Goal: Task Accomplishment & Management: Use online tool/utility

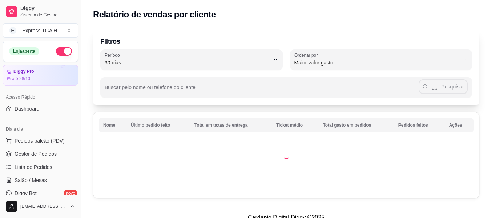
select select "30"
select select "HIGHEST_TOTAL_SPENT_WITH_ORDERS"
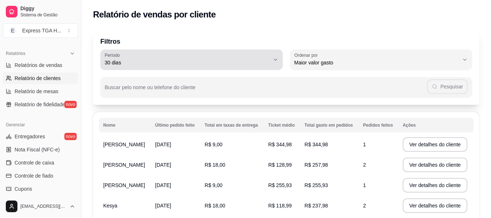
click at [157, 57] on div "30 dias" at bounding box center [187, 59] width 165 height 15
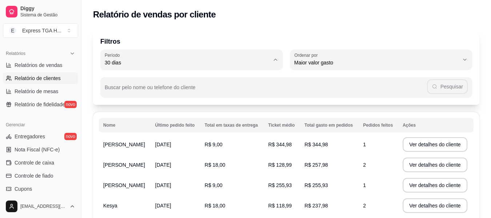
click at [128, 153] on span "60 dias" at bounding box center [187, 151] width 157 height 7
type input "60"
select select "60"
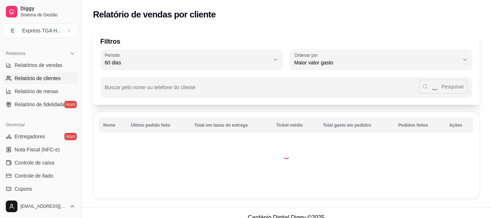
scroll to position [7, 0]
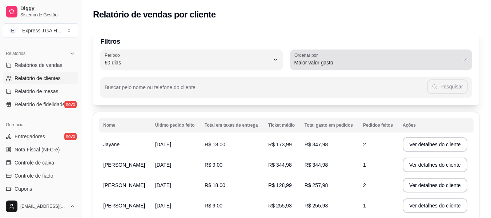
click at [379, 57] on div "Maior valor gasto" at bounding box center [377, 59] width 165 height 15
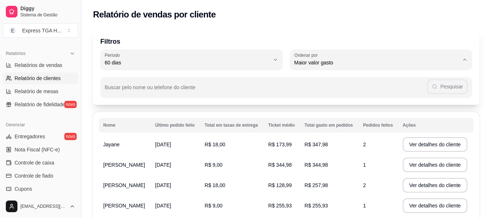
click at [339, 83] on span "Maior número de pedidos" at bounding box center [377, 79] width 157 height 7
type input "HIGHEST_ORDER_COUNT"
select select "HIGHEST_ORDER_COUNT"
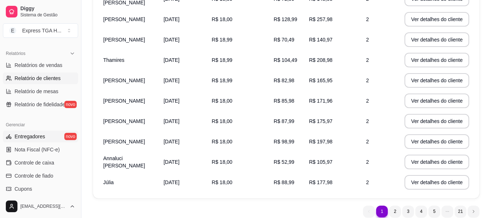
scroll to position [306, 0]
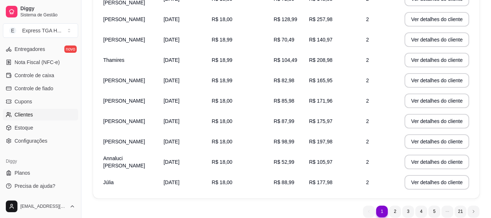
click at [35, 110] on link "Clientes" at bounding box center [40, 115] width 75 height 12
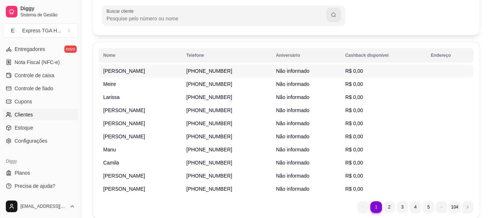
scroll to position [91, 0]
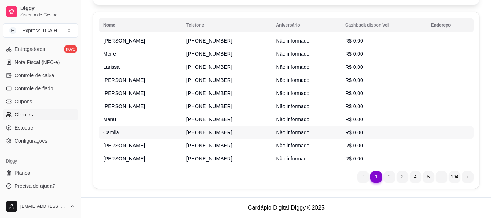
click at [255, 133] on td "[PHONE_NUMBER]" at bounding box center [227, 132] width 90 height 13
click at [248, 145] on tr "[PERSON_NAME] [PHONE_NUMBER] Não informado R$ 0,00" at bounding box center [286, 145] width 375 height 13
click at [260, 36] on td "[PHONE_NUMBER]" at bounding box center [227, 40] width 90 height 13
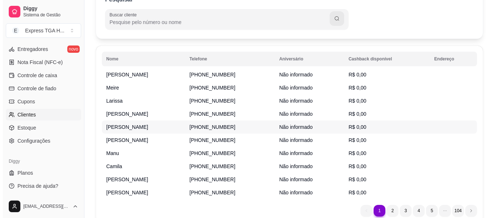
scroll to position [19, 0]
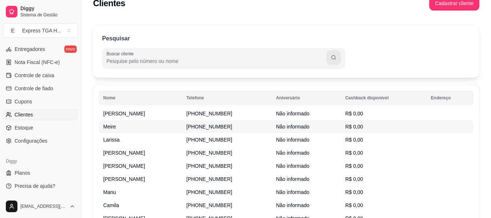
click at [232, 124] on span "[PHONE_NUMBER]" at bounding box center [210, 127] width 46 height 6
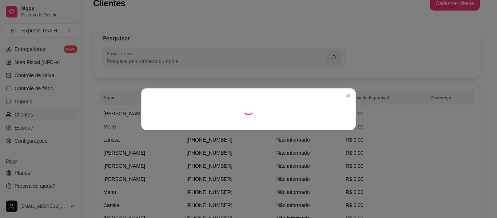
click at [246, 123] on footer at bounding box center [248, 124] width 215 height 12
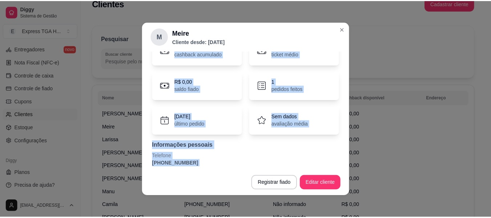
scroll to position [45, 0]
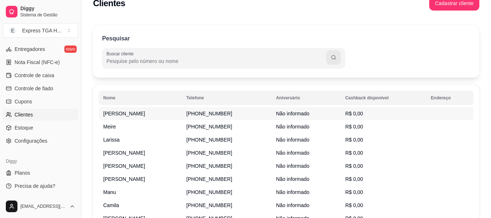
click at [258, 113] on tr "[PERSON_NAME] [PHONE_NUMBER] Não informado R$ 0,00" at bounding box center [286, 113] width 375 height 13
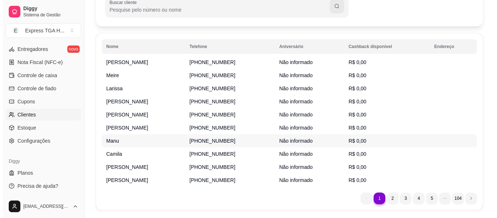
scroll to position [91, 0]
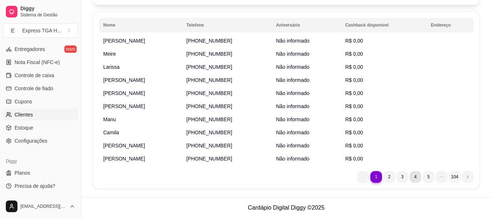
click at [416, 177] on li "4" at bounding box center [416, 177] width 12 height 12
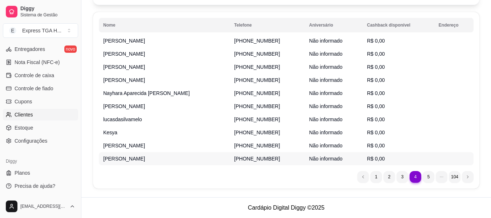
click at [230, 161] on td "[PHONE_NUMBER]" at bounding box center [267, 158] width 75 height 13
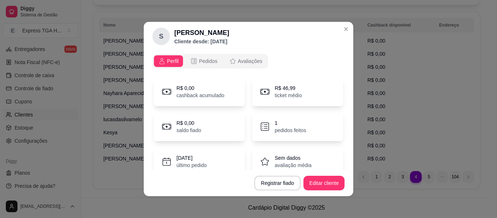
scroll to position [45, 0]
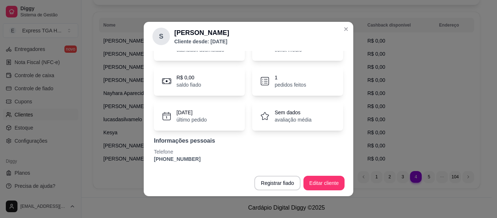
click at [167, 161] on p "[PHONE_NUMBER]" at bounding box center [248, 158] width 189 height 7
copy section "[PHONE_NUMBER] Registrar fiado Editar cliente"
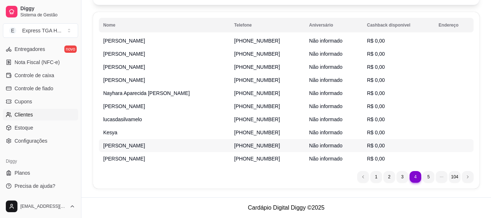
click at [164, 139] on td "[PERSON_NAME]" at bounding box center [164, 145] width 131 height 13
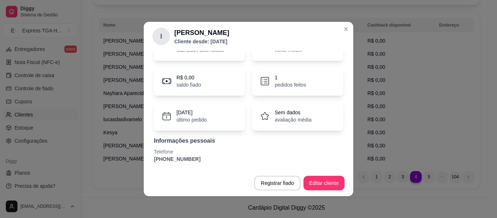
click at [168, 161] on p "[PHONE_NUMBER]" at bounding box center [248, 158] width 189 height 7
copy section "[PHONE_NUMBER] Registrar fiado Editar cliente"
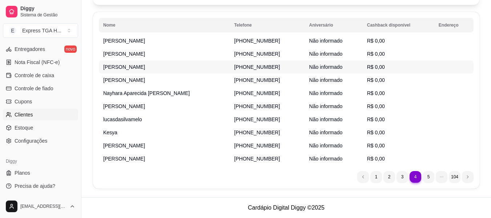
click at [256, 63] on td "[PHONE_NUMBER]" at bounding box center [267, 66] width 75 height 13
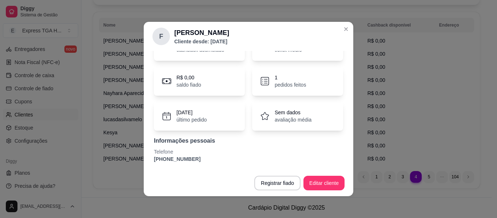
click at [181, 160] on p "[PHONE_NUMBER]" at bounding box center [248, 158] width 189 height 7
copy section "[PHONE_NUMBER] Registrar fiado Editar cliente"
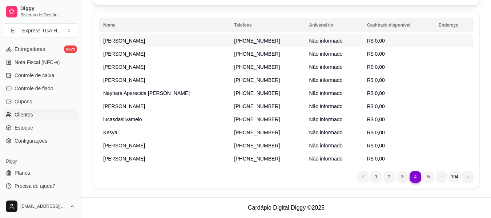
click at [115, 44] on span "[PERSON_NAME]" at bounding box center [124, 41] width 42 height 6
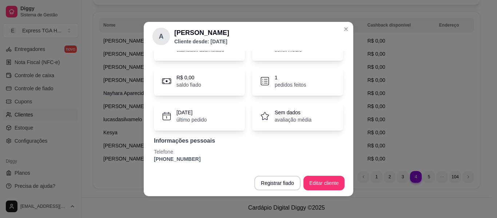
scroll to position [1, 0]
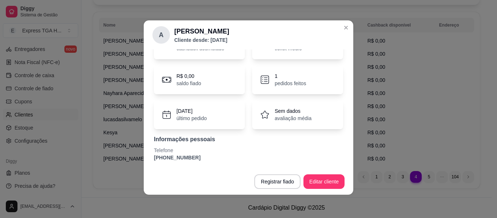
click at [180, 155] on p "[PHONE_NUMBER]" at bounding box center [248, 157] width 189 height 7
copy section "[PHONE_NUMBER] Registrar fiado Editar cliente"
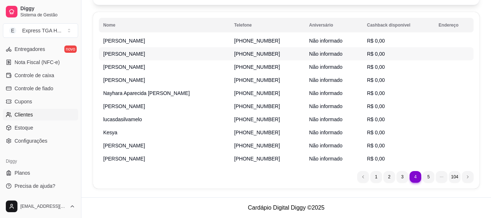
click at [127, 52] on span "[PERSON_NAME]" at bounding box center [124, 54] width 42 height 6
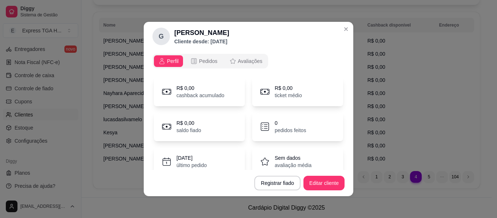
scroll to position [45, 0]
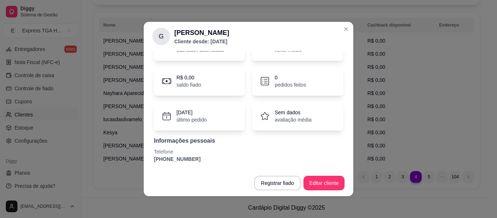
click at [158, 163] on div "R$ 0,00 cashback acumulado R$ 0,00 ticket médio R$ 0,00 saldo fiado 0 pedidos f…" at bounding box center [248, 97] width 192 height 140
copy section "[PHONE_NUMBER] Registrar fiado Editar cliente"
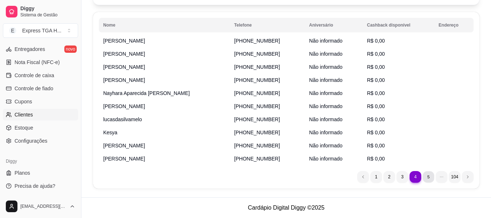
click at [425, 177] on li "5" at bounding box center [428, 176] width 11 height 11
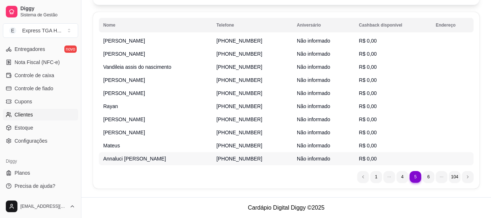
click at [233, 161] on span "[PHONE_NUMBER]" at bounding box center [240, 159] width 46 height 6
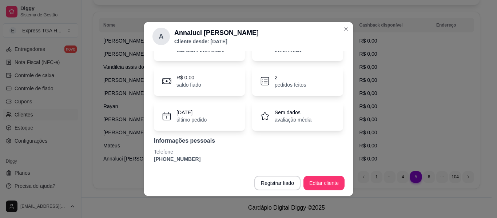
drag, startPoint x: 171, startPoint y: 164, endPoint x: 175, endPoint y: 156, distance: 8.8
click at [172, 164] on div "R$ 0,00 cashback acumulado R$ 52,99 ticket médio R$ 0,00 saldo fiado 2 pedidos …" at bounding box center [248, 97] width 192 height 140
click at [175, 156] on p "[PHONE_NUMBER]" at bounding box center [248, 158] width 189 height 7
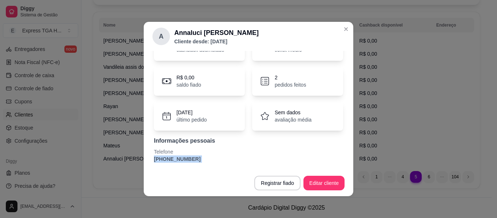
copy section "[PHONE_NUMBER] Registrar fiado Editar cliente"
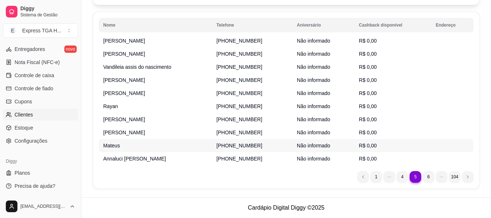
click at [293, 144] on td "Não informado" at bounding box center [324, 145] width 62 height 13
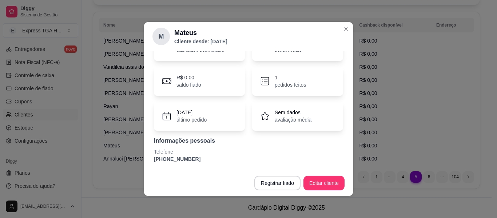
click at [174, 159] on p "[PHONE_NUMBER]" at bounding box center [248, 158] width 189 height 7
copy section "[PHONE_NUMBER] Registrar fiado Editar cliente"
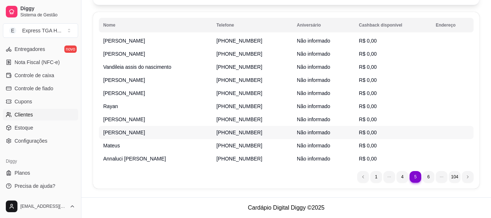
click at [117, 133] on span "[PERSON_NAME]" at bounding box center [124, 132] width 42 height 6
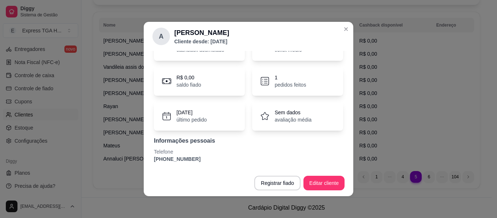
click at [176, 158] on p "[PHONE_NUMBER]" at bounding box center [248, 158] width 189 height 7
copy section "[PHONE_NUMBER] Registrar fiado Editar cliente"
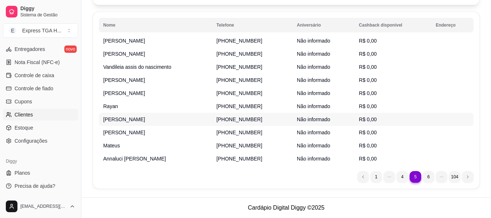
click at [134, 121] on td "[PERSON_NAME]" at bounding box center [155, 119] width 113 height 13
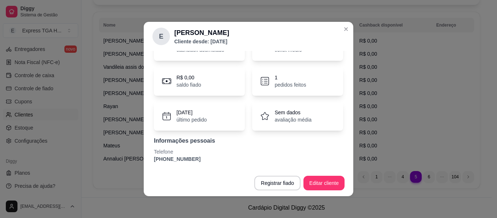
click at [187, 161] on p "[PHONE_NUMBER]" at bounding box center [248, 158] width 189 height 7
copy section "[PHONE_NUMBER] Registrar fiado Editar cliente"
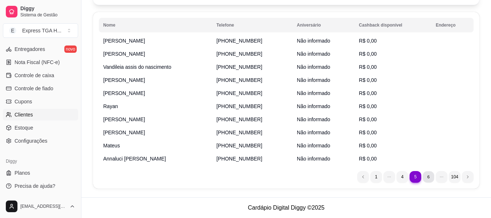
click at [432, 177] on li "6" at bounding box center [428, 176] width 11 height 11
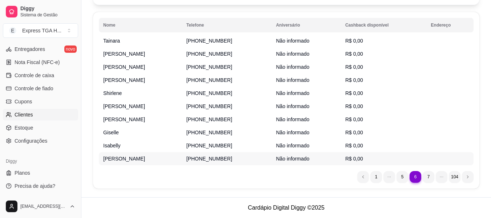
click at [161, 160] on td "[PERSON_NAME]" at bounding box center [140, 158] width 83 height 13
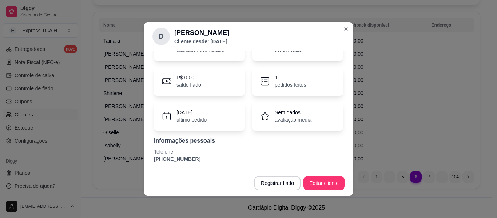
click at [183, 159] on p "[PHONE_NUMBER]" at bounding box center [248, 158] width 189 height 7
copy section "[PHONE_NUMBER] Registrar fiado Editar cliente"
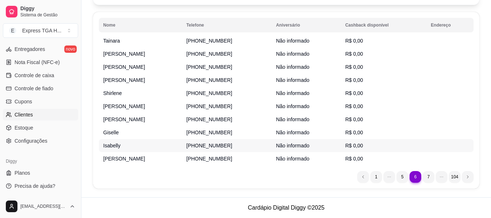
click at [111, 151] on td "Isabelly" at bounding box center [140, 145] width 83 height 13
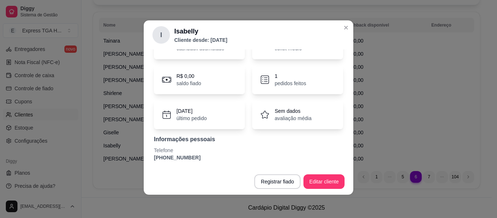
click at [179, 160] on p "[PHONE_NUMBER]" at bounding box center [248, 157] width 189 height 7
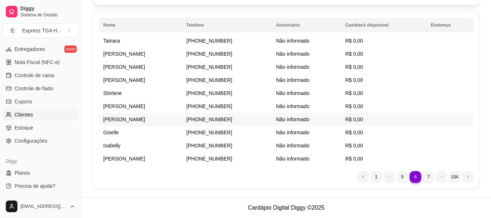
click at [210, 123] on td "[PHONE_NUMBER]" at bounding box center [227, 119] width 90 height 13
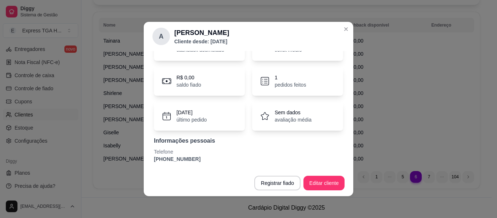
click at [178, 158] on p "[PHONE_NUMBER]" at bounding box center [248, 158] width 189 height 7
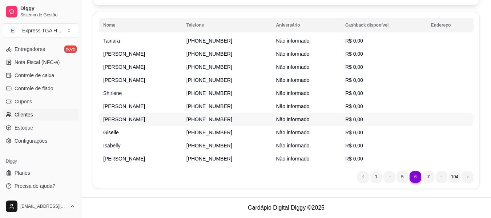
click at [121, 108] on span "[PERSON_NAME]" at bounding box center [124, 106] width 42 height 6
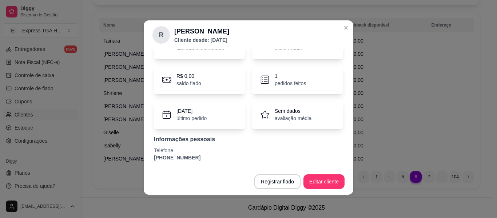
click at [167, 159] on p "[PHONE_NUMBER]" at bounding box center [248, 157] width 189 height 7
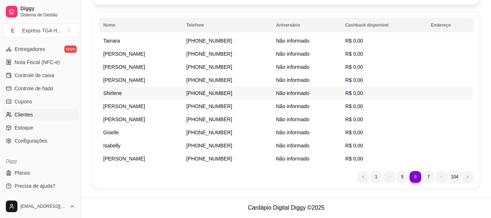
click at [138, 99] on td "Shirlene" at bounding box center [140, 93] width 83 height 13
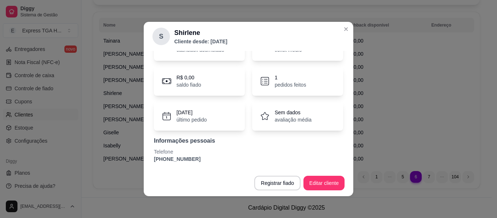
click at [188, 155] on p "Telefone" at bounding box center [248, 151] width 189 height 7
click at [188, 156] on p "[PHONE_NUMBER]" at bounding box center [248, 158] width 189 height 7
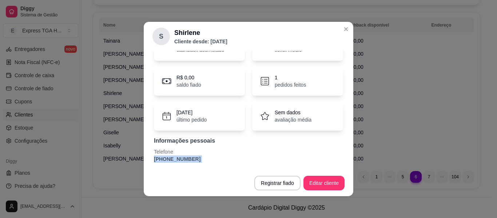
click at [188, 156] on p "[PHONE_NUMBER]" at bounding box center [248, 158] width 189 height 7
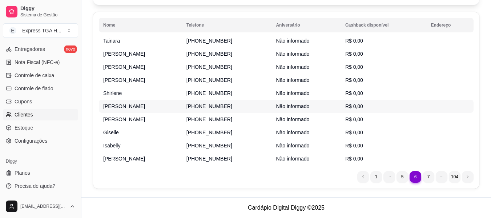
click at [113, 108] on span "[PERSON_NAME]" at bounding box center [124, 106] width 42 height 6
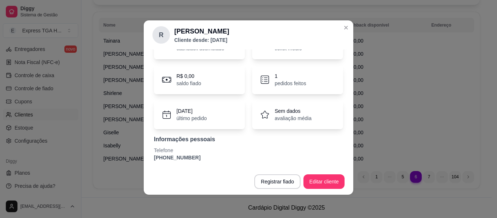
click at [162, 160] on p "[PHONE_NUMBER]" at bounding box center [248, 157] width 189 height 7
click at [164, 158] on p "[PHONE_NUMBER]" at bounding box center [248, 157] width 189 height 7
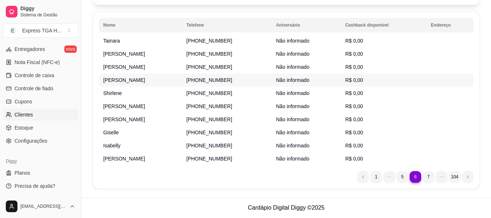
click at [114, 78] on span "[PERSON_NAME]" at bounding box center [124, 80] width 42 height 6
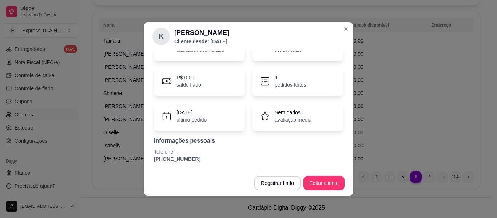
click at [180, 156] on p "[PHONE_NUMBER]" at bounding box center [248, 158] width 189 height 7
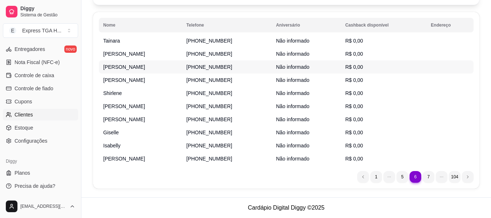
click at [117, 65] on span "[PERSON_NAME]" at bounding box center [124, 67] width 42 height 6
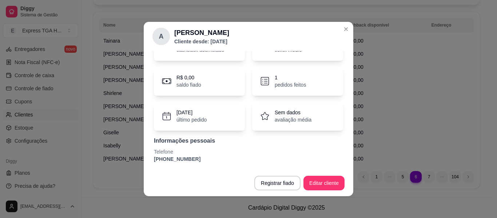
click at [181, 163] on div "R$ 0,00 cashback acumulado R$ 93,99 ticket médio R$ 0,00 saldo fiado 1 pedidos …" at bounding box center [248, 97] width 192 height 140
click at [182, 161] on p "[PHONE_NUMBER]" at bounding box center [248, 158] width 189 height 7
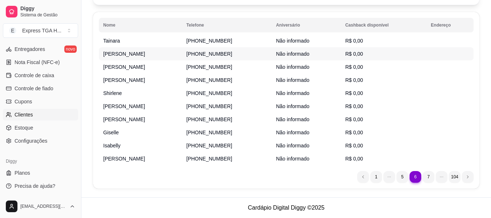
click at [137, 58] on td "[PERSON_NAME]" at bounding box center [140, 53] width 83 height 13
click at [207, 51] on span "[PHONE_NUMBER]" at bounding box center [210, 54] width 46 height 6
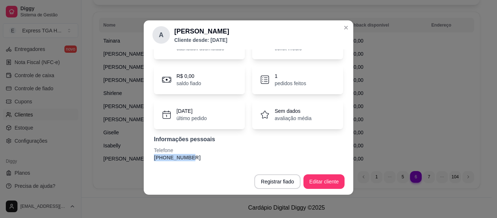
drag, startPoint x: 179, startPoint y: 155, endPoint x: 179, endPoint y: 148, distance: 7.3
click at [179, 148] on div "Telefone [PHONE_NUMBER]" at bounding box center [248, 154] width 189 height 15
click at [172, 152] on p "Telefone" at bounding box center [248, 150] width 189 height 7
click at [172, 156] on p "[PHONE_NUMBER]" at bounding box center [248, 157] width 189 height 7
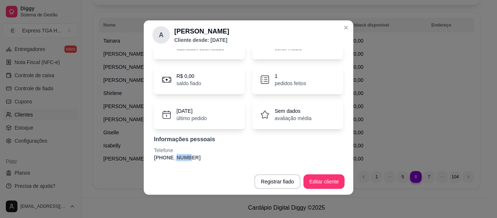
click at [171, 156] on p "[PHONE_NUMBER]" at bounding box center [248, 157] width 189 height 7
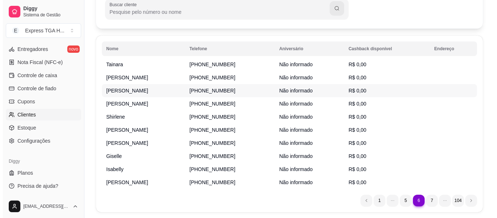
scroll to position [55, 0]
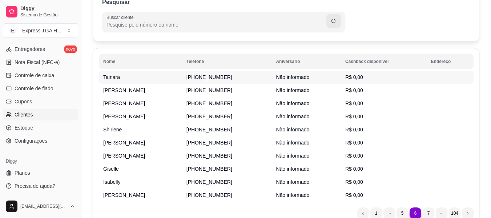
click at [123, 82] on td "Tainara" at bounding box center [140, 77] width 83 height 13
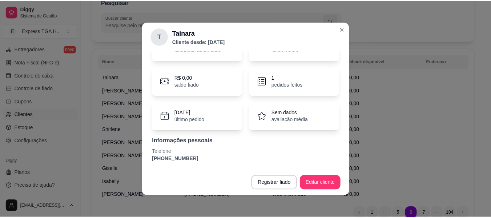
scroll to position [1, 0]
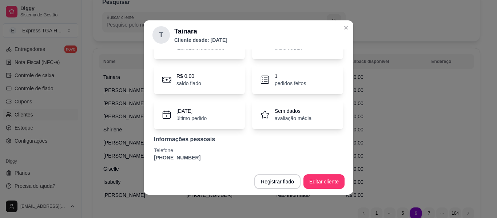
click at [186, 157] on p "[PHONE_NUMBER]" at bounding box center [248, 157] width 189 height 7
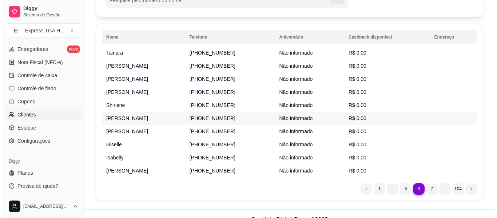
scroll to position [91, 0]
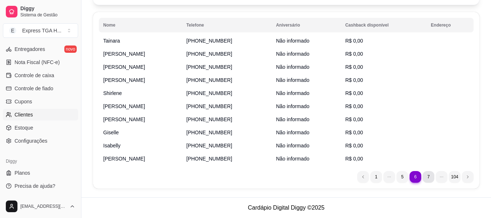
click at [431, 177] on li "7" at bounding box center [429, 177] width 12 height 12
click at [182, 43] on td "[PERSON_NAME]" at bounding box center [140, 40] width 83 height 13
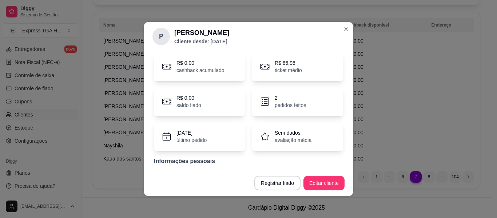
scroll to position [45, 0]
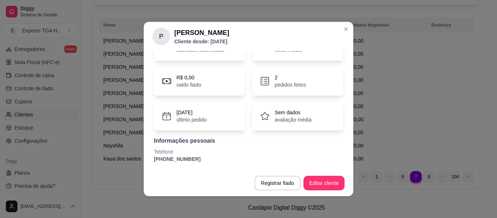
click at [172, 161] on p "[PHONE_NUMBER]" at bounding box center [248, 158] width 189 height 7
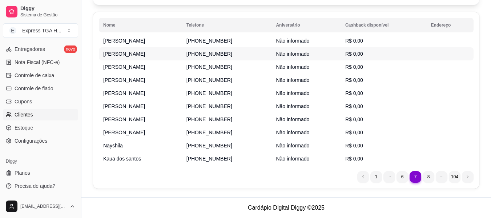
click at [111, 57] on td "[PERSON_NAME]" at bounding box center [140, 53] width 83 height 13
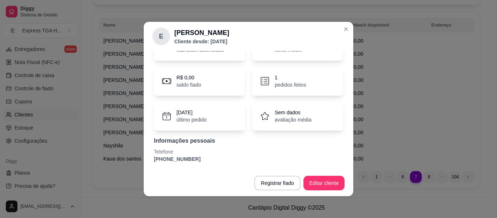
click at [191, 158] on p "[PHONE_NUMBER]" at bounding box center [248, 158] width 189 height 7
click at [182, 157] on p "[PHONE_NUMBER]" at bounding box center [248, 158] width 189 height 7
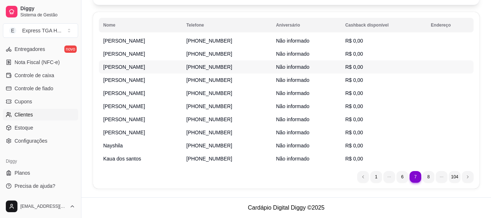
click at [128, 70] on span "[PERSON_NAME]" at bounding box center [124, 67] width 42 height 6
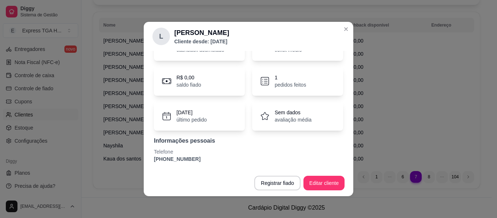
click at [178, 162] on p "[PHONE_NUMBER]" at bounding box center [248, 158] width 189 height 7
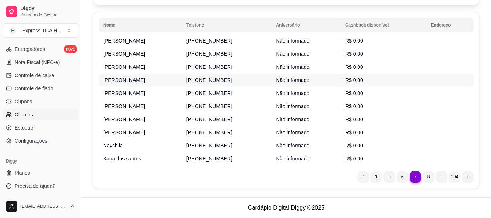
click at [114, 83] on span "[PERSON_NAME]" at bounding box center [124, 80] width 42 height 6
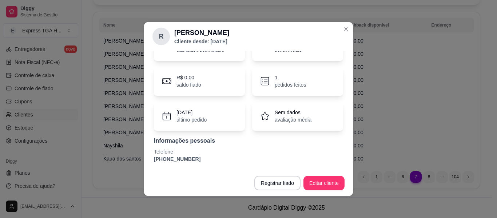
click at [180, 159] on p "[PHONE_NUMBER]" at bounding box center [248, 158] width 189 height 7
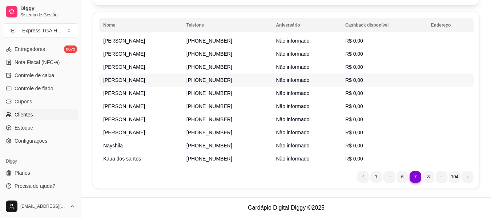
click at [129, 86] on td "[PERSON_NAME]" at bounding box center [140, 79] width 83 height 13
click at [130, 95] on span "[PERSON_NAME]" at bounding box center [124, 93] width 42 height 6
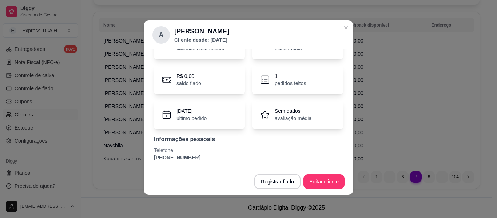
click at [184, 155] on p "[PHONE_NUMBER]" at bounding box center [248, 157] width 189 height 7
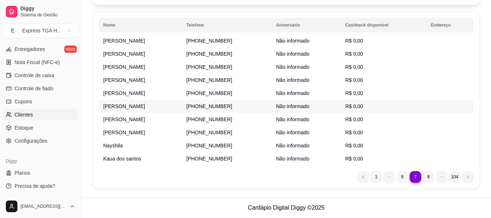
click at [125, 104] on span "[PERSON_NAME]" at bounding box center [124, 106] width 42 height 6
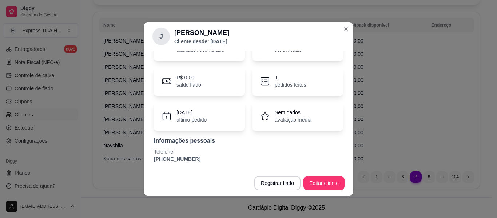
click at [182, 156] on p "[PHONE_NUMBER]" at bounding box center [248, 158] width 189 height 7
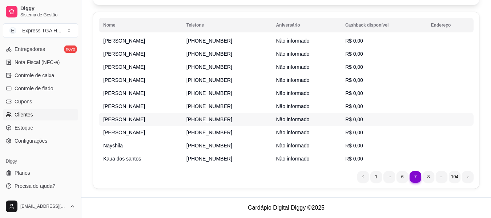
click at [121, 116] on span "[PERSON_NAME]" at bounding box center [124, 119] width 42 height 6
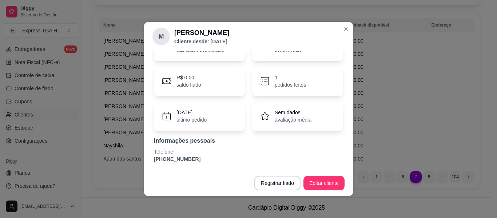
click at [179, 160] on p "[PHONE_NUMBER]" at bounding box center [248, 158] width 189 height 7
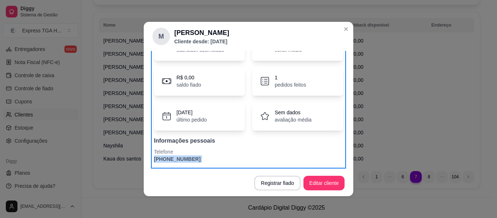
click at [179, 161] on p "[PHONE_NUMBER]" at bounding box center [248, 158] width 189 height 7
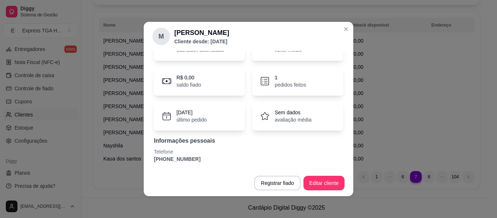
click at [179, 161] on p "[PHONE_NUMBER]" at bounding box center [248, 158] width 189 height 7
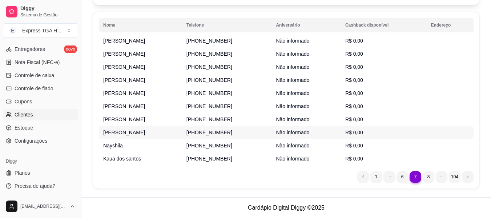
click at [126, 131] on span "[PERSON_NAME]" at bounding box center [124, 132] width 42 height 6
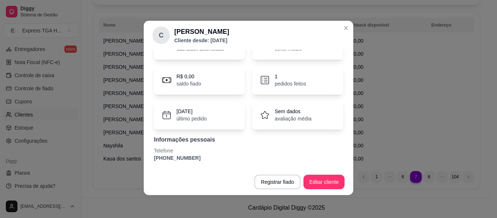
scroll to position [1, 0]
click at [177, 156] on p "[PHONE_NUMBER]" at bounding box center [248, 157] width 189 height 7
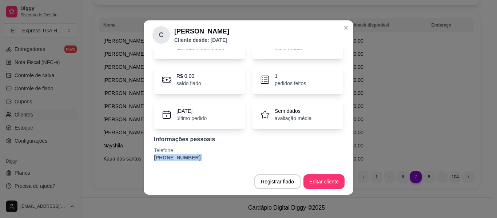
click at [177, 156] on p "[PHONE_NUMBER]" at bounding box center [248, 157] width 189 height 7
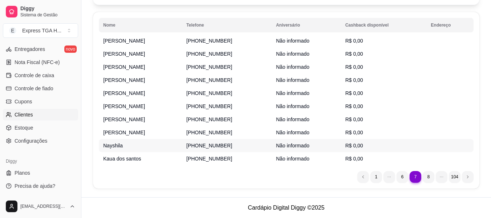
click at [116, 145] on span "Nayshila" at bounding box center [113, 146] width 20 height 6
click at [112, 160] on span "Kaua dos santos" at bounding box center [122, 159] width 38 height 6
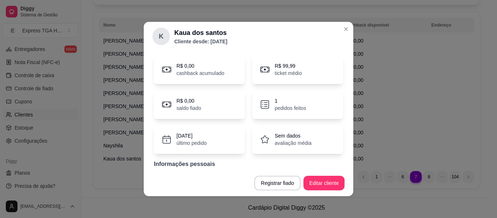
scroll to position [45, 0]
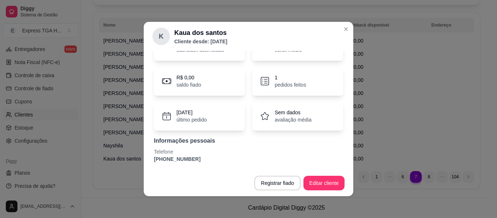
click at [183, 162] on p "[PHONE_NUMBER]" at bounding box center [248, 158] width 189 height 7
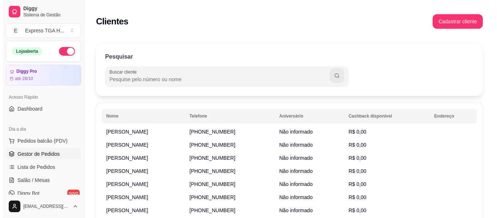
scroll to position [0, 0]
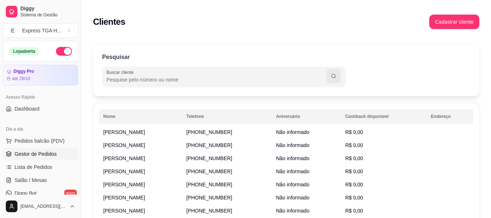
click at [45, 153] on span "Gestor de Pedidos" at bounding box center [36, 153] width 42 height 7
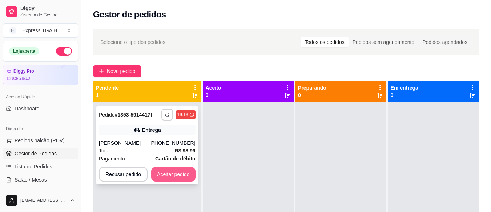
click at [181, 178] on button "Aceitar pedido" at bounding box center [173, 174] width 44 height 15
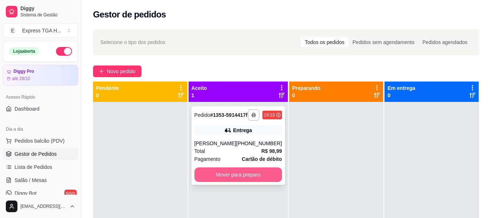
click at [252, 182] on button "Mover para preparo" at bounding box center [239, 174] width 88 height 15
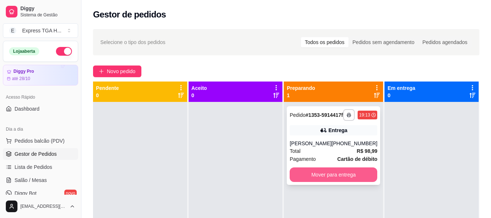
click at [338, 182] on button "Mover para entrega" at bounding box center [334, 174] width 88 height 15
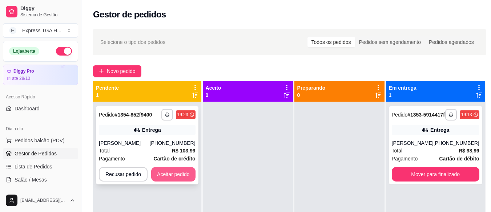
click at [192, 182] on button "Aceitar pedido" at bounding box center [173, 174] width 44 height 15
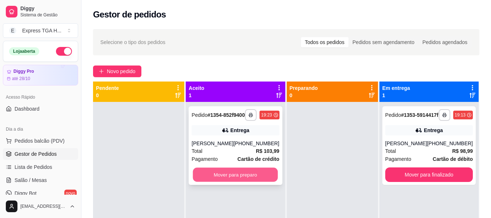
click at [250, 182] on button "Mover para preparo" at bounding box center [235, 175] width 85 height 14
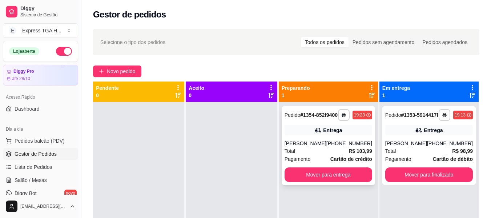
click at [323, 127] on div "**********" at bounding box center [328, 145] width 93 height 79
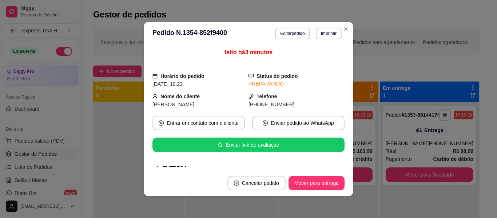
click at [260, 102] on span "[PHONE_NUMBER]" at bounding box center [271, 104] width 46 height 6
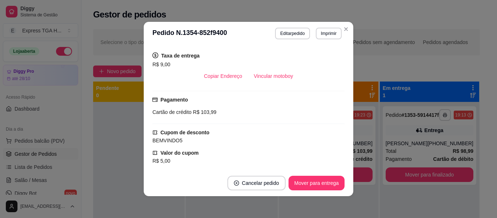
scroll to position [73, 0]
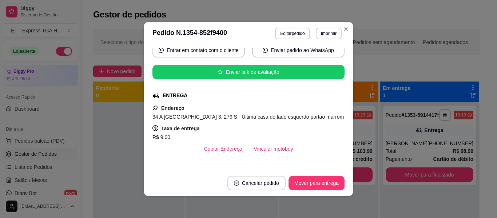
click at [180, 115] on span "34 A [GEOGRAPHIC_DATA] 3, 279 S - Última casa do lado esquerdo portão marrom" at bounding box center [247, 117] width 191 height 6
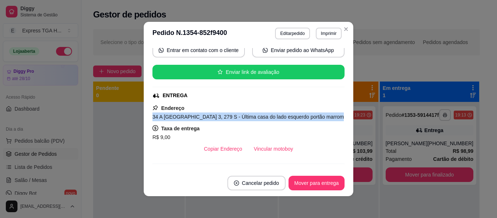
click at [180, 115] on span "34 A [GEOGRAPHIC_DATA] 3, 279 S - Última casa do lado esquerdo portão marrom" at bounding box center [247, 117] width 191 height 6
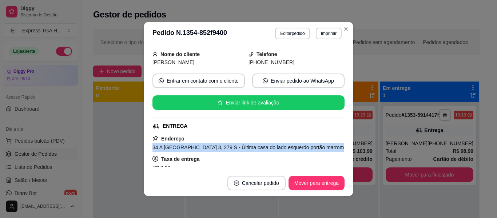
scroll to position [0, 0]
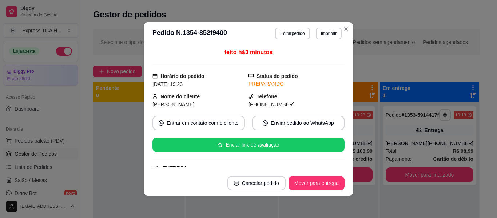
click at [264, 107] on span "[PHONE_NUMBER]" at bounding box center [271, 104] width 46 height 6
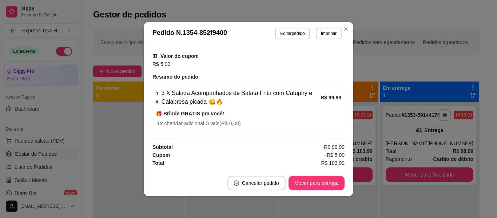
scroll to position [1, 0]
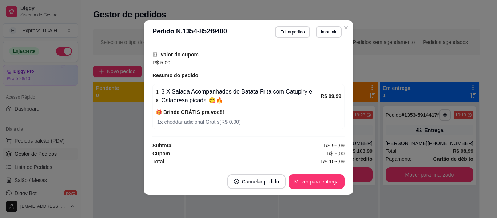
click at [332, 165] on span "R$ 103,99" at bounding box center [333, 161] width 24 height 8
click at [332, 163] on span "R$ 103,99" at bounding box center [333, 161] width 24 height 8
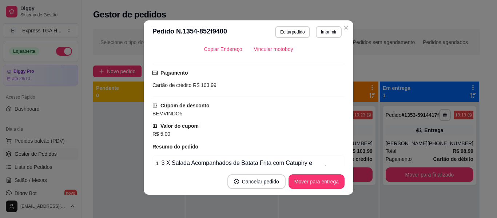
scroll to position [169, 0]
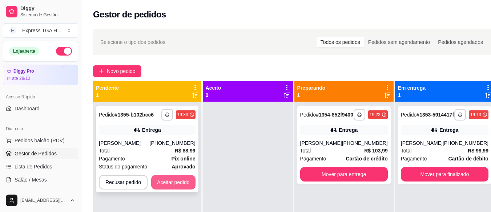
click at [189, 183] on button "Aceitar pedido" at bounding box center [173, 182] width 44 height 15
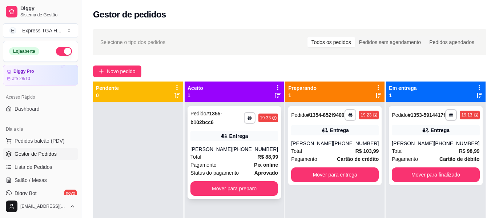
click at [254, 140] on div "Entrega" at bounding box center [235, 136] width 88 height 10
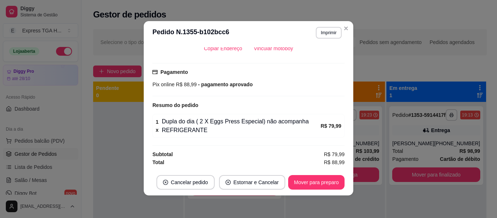
scroll to position [1, 0]
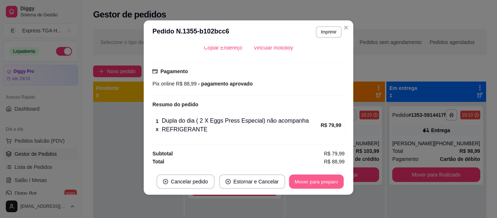
click at [320, 187] on button "Mover para preparo" at bounding box center [316, 182] width 55 height 14
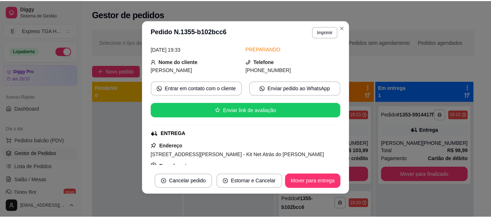
scroll to position [0, 0]
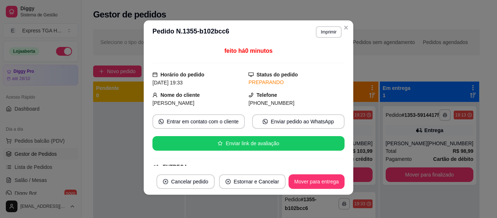
click at [258, 107] on div "feito há 0 minutos Horário do pedido [DATE] 19:33 Status do pedido PREPARANDO N…" at bounding box center [248, 106] width 192 height 119
click at [260, 101] on span "[PHONE_NUMBER]" at bounding box center [271, 103] width 46 height 6
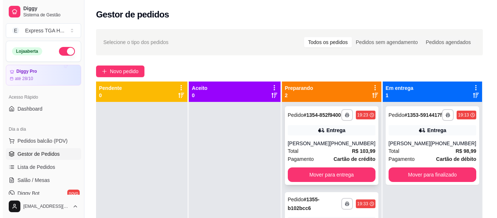
scroll to position [20, 0]
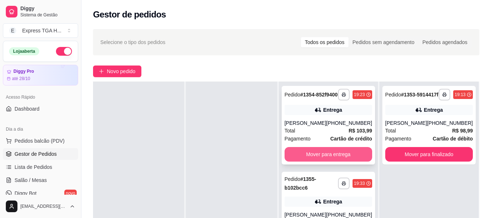
click at [356, 161] on button "Mover para entrega" at bounding box center [329, 154] width 88 height 15
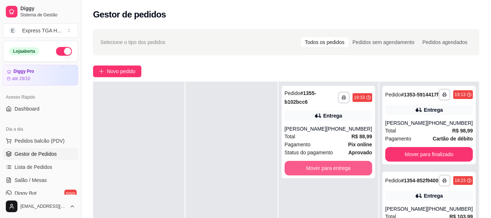
click at [356, 169] on button "Mover para entrega" at bounding box center [329, 168] width 88 height 15
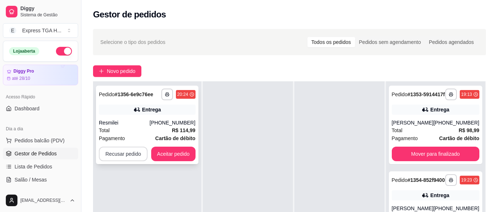
click at [132, 156] on button "Recusar pedido" at bounding box center [123, 154] width 49 height 15
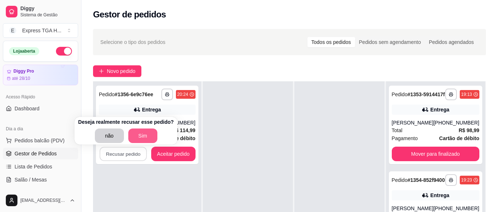
click at [140, 136] on button "Sim" at bounding box center [142, 136] width 29 height 15
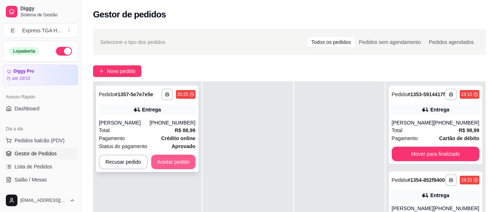
click at [180, 160] on button "Aceitar pedido" at bounding box center [173, 162] width 44 height 15
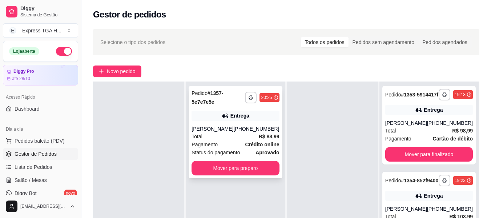
click at [253, 112] on div "Entrega" at bounding box center [236, 116] width 88 height 10
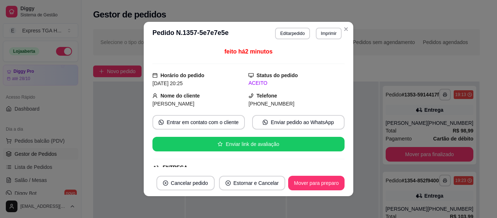
scroll to position [0, 0]
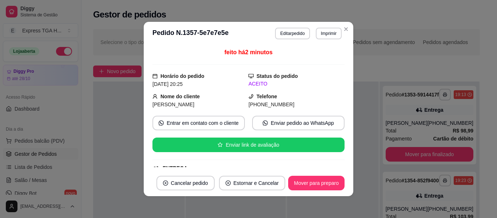
click at [266, 105] on span "[PHONE_NUMBER]" at bounding box center [271, 104] width 46 height 6
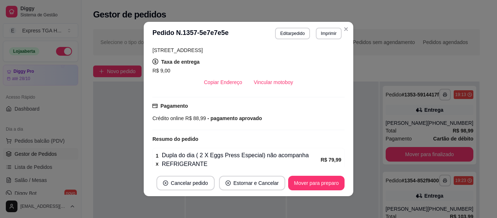
scroll to position [100, 0]
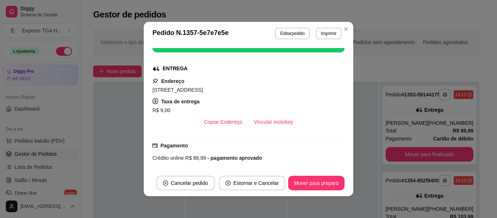
click at [203, 87] on span "[STREET_ADDRESS]" at bounding box center [177, 90] width 50 height 6
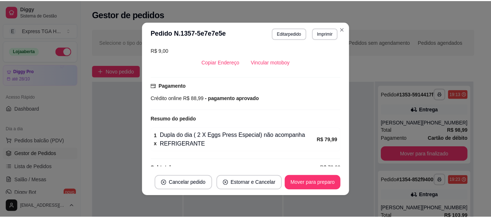
scroll to position [172, 0]
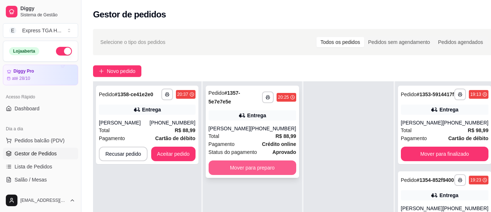
click at [241, 167] on button "Mover para preparo" at bounding box center [253, 168] width 88 height 15
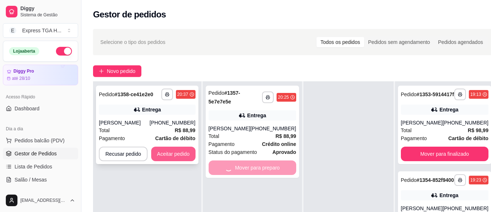
click at [173, 151] on button "Aceitar pedido" at bounding box center [173, 154] width 44 height 15
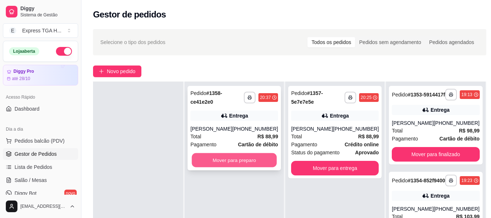
click at [225, 157] on button "Mover para preparo" at bounding box center [234, 160] width 85 height 14
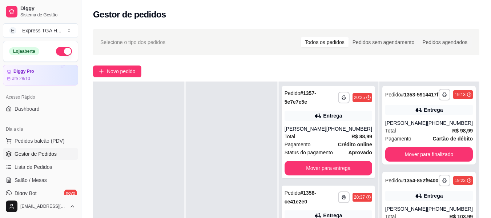
click at [347, 166] on button "Mover para entrega" at bounding box center [329, 168] width 88 height 15
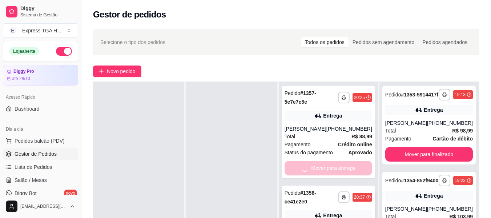
scroll to position [73, 0]
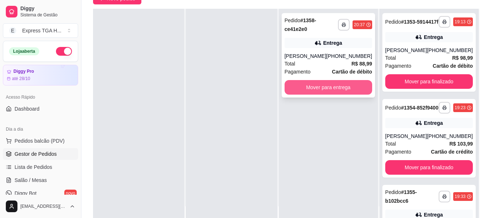
click at [344, 93] on button "Mover para entrega" at bounding box center [329, 87] width 88 height 15
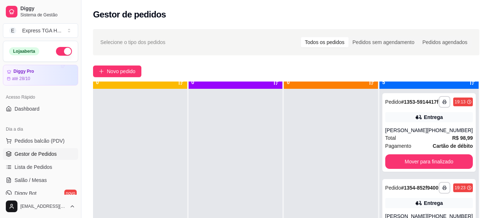
scroll to position [0, 0]
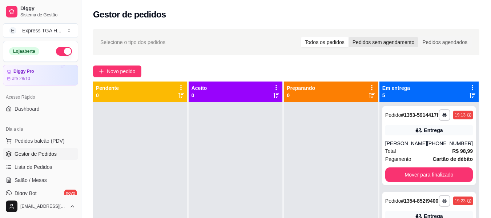
click at [394, 40] on div "Pedidos sem agendamento" at bounding box center [384, 42] width 70 height 10
click at [349, 37] on input "Pedidos sem agendamento" at bounding box center [349, 37] width 0 height 0
click at [452, 40] on div "Pedidos agendados" at bounding box center [445, 42] width 53 height 10
click at [419, 37] on input "Pedidos agendados" at bounding box center [419, 37] width 0 height 0
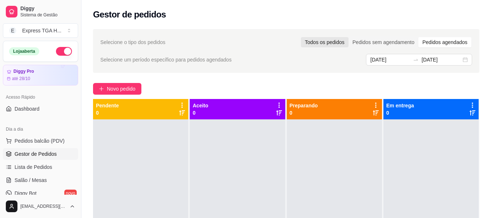
click at [335, 40] on div "Todos os pedidos" at bounding box center [325, 42] width 48 height 10
click at [301, 37] on input "Todos os pedidos" at bounding box center [301, 37] width 0 height 0
